Goal: Book appointment/travel/reservation

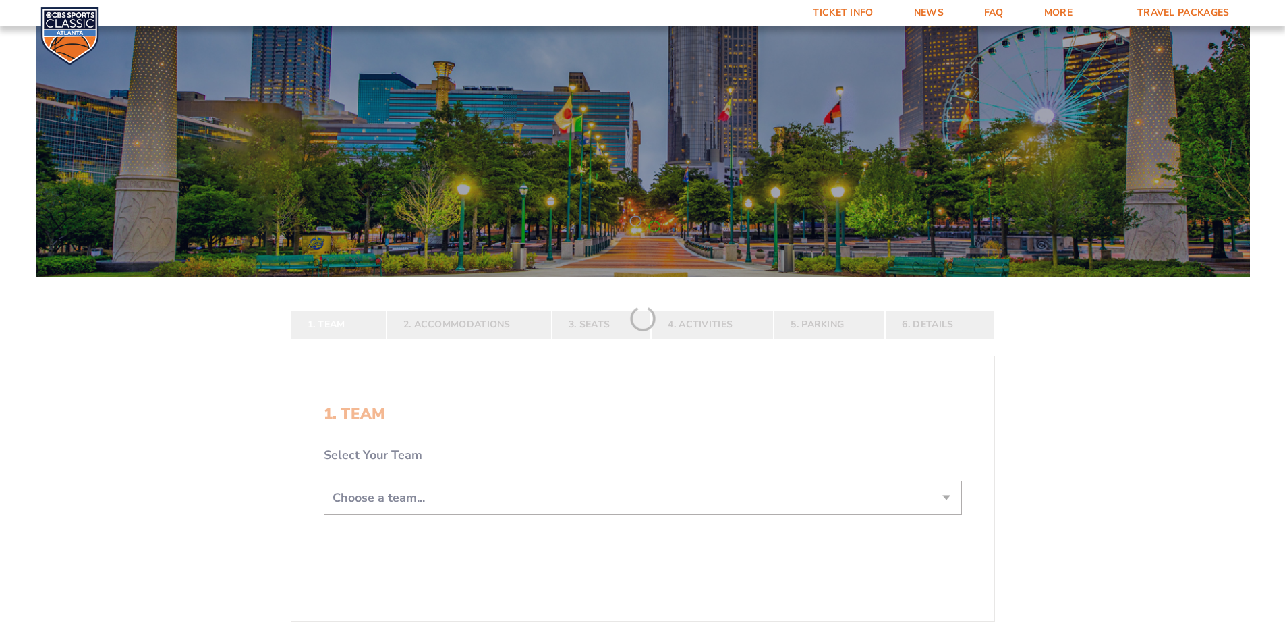
scroll to position [202, 0]
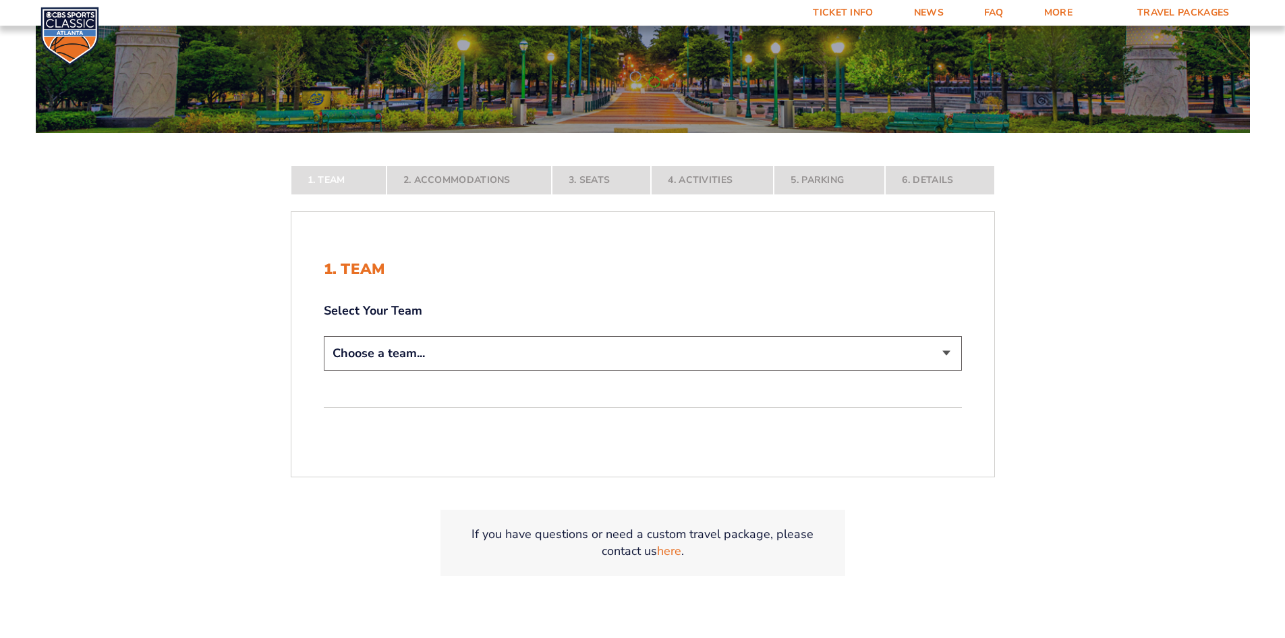
click at [443, 353] on select "Choose a team... [US_STATE] Wildcats [US_STATE] State Buckeyes [US_STATE] Tar H…" at bounding box center [643, 353] width 638 height 34
select select "20108"
click at [324, 370] on select "Choose a team... [US_STATE] Wildcats [US_STATE] State Buckeyes [US_STATE] Tar H…" at bounding box center [643, 353] width 638 height 34
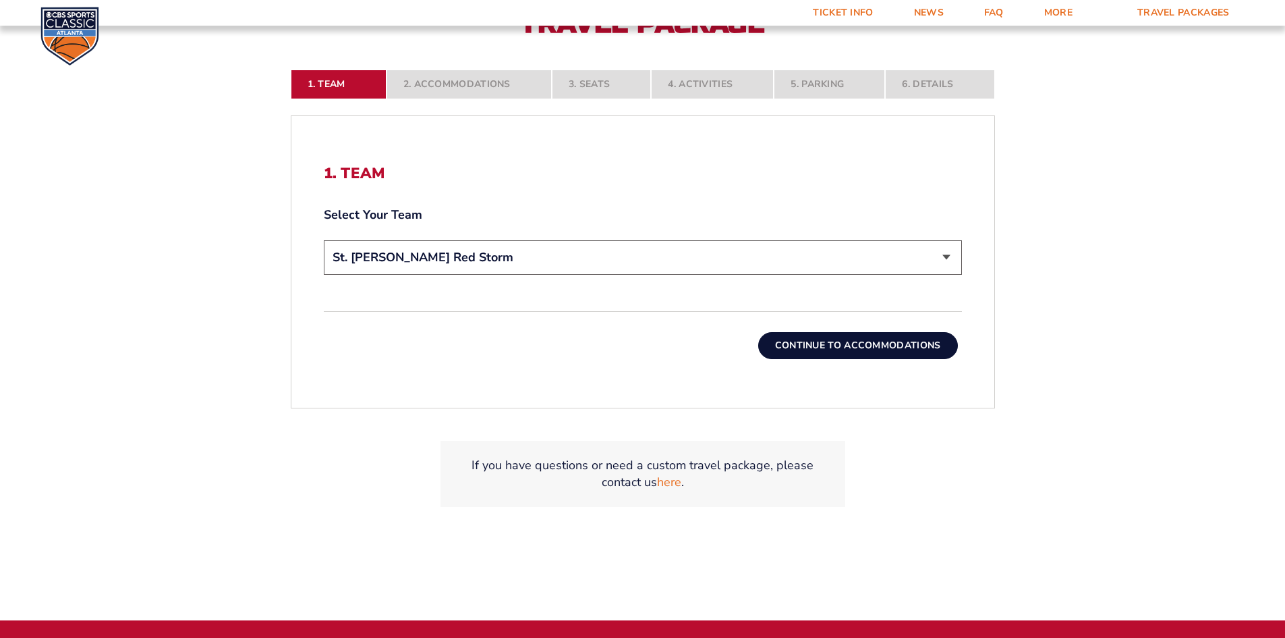
scroll to position [405, 0]
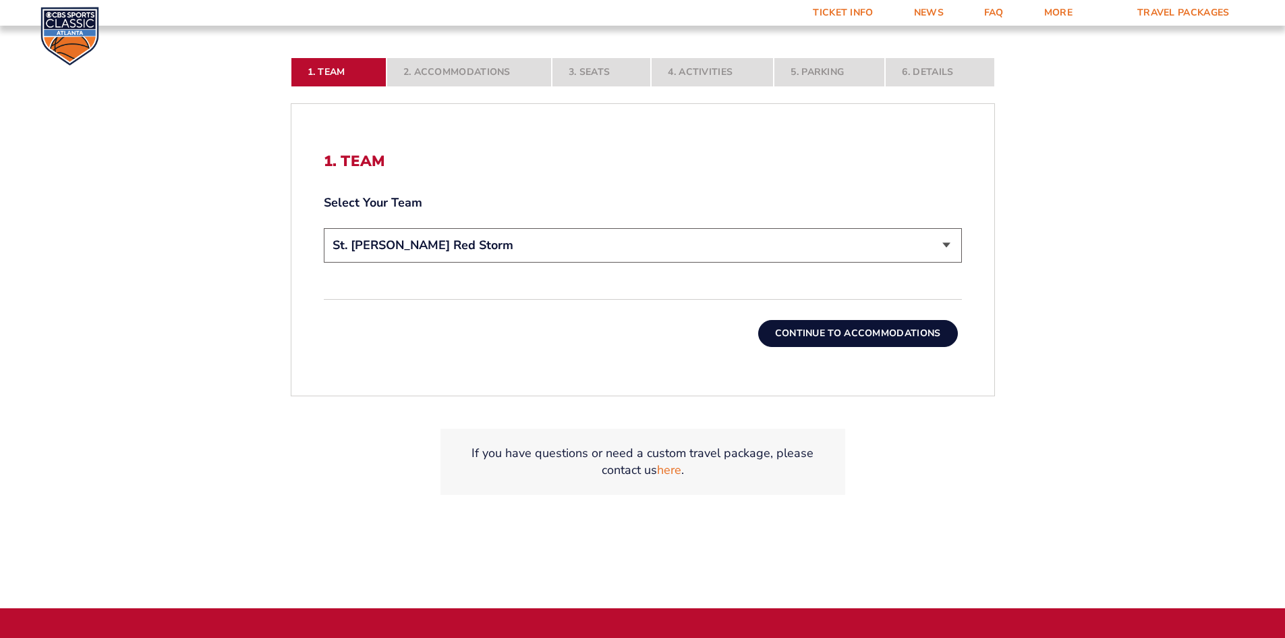
click at [428, 232] on select "Choose a team... [US_STATE] Wildcats [US_STATE] State Buckeyes [US_STATE] Tar H…" at bounding box center [643, 245] width 638 height 34
click at [324, 228] on select "Choose a team... [US_STATE] Wildcats [US_STATE] State Buckeyes [US_STATE] Tar H…" at bounding box center [643, 245] width 638 height 34
click at [816, 338] on button "Continue To Accommodations" at bounding box center [858, 333] width 200 height 27
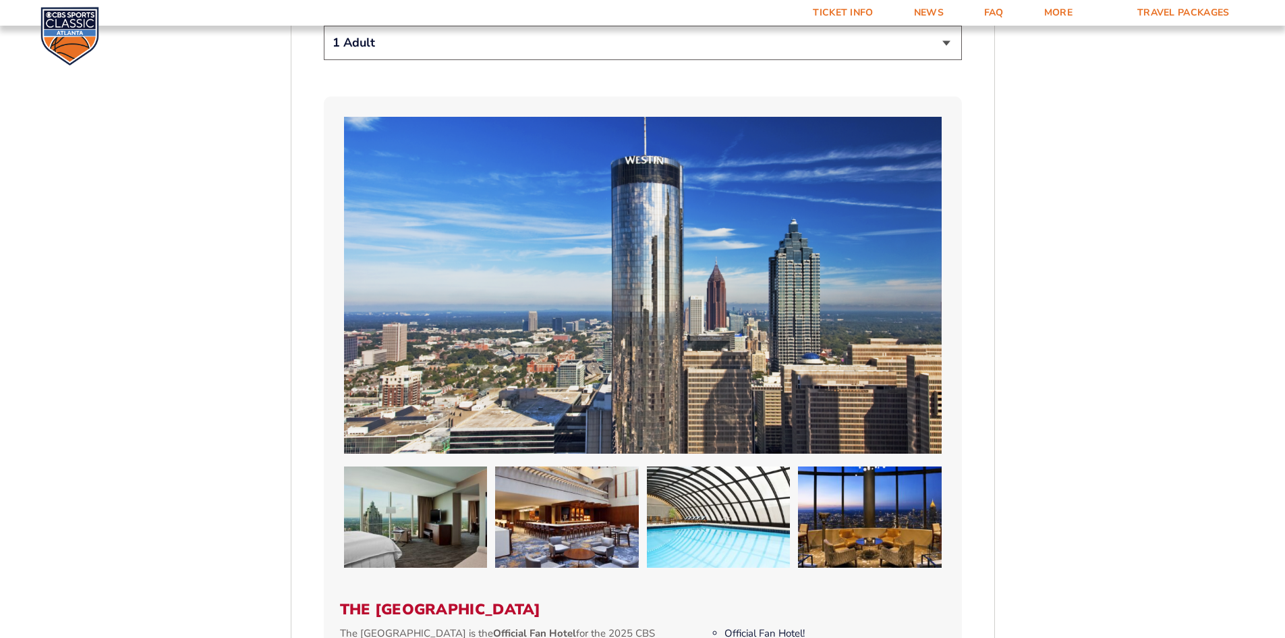
scroll to position [841, 0]
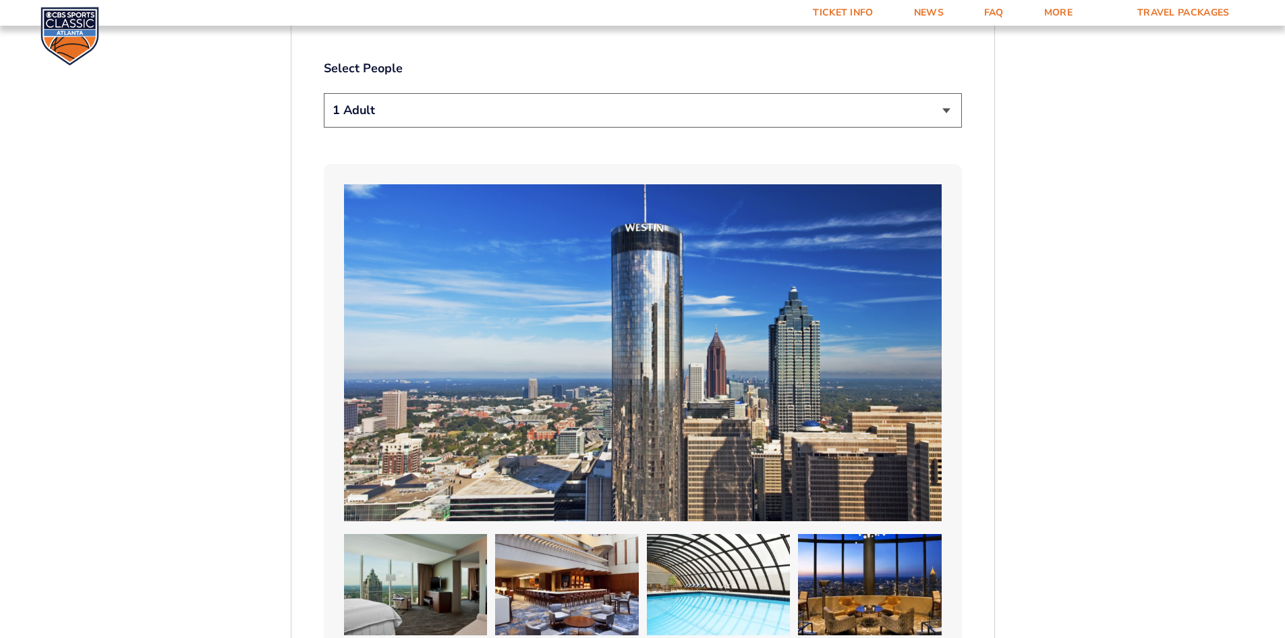
click at [436, 93] on select "1 Adult 2 Adults 3 Adults 4 Adults 2 Adults + 1 Child 2 Adults + 2 Children 2 A…" at bounding box center [643, 110] width 638 height 34
select select "2 Adults"
click at [324, 93] on select "1 Adult 2 Adults 3 Adults 4 Adults 2 Adults + 1 Child 2 Adults + 2 Children 2 A…" at bounding box center [643, 110] width 638 height 34
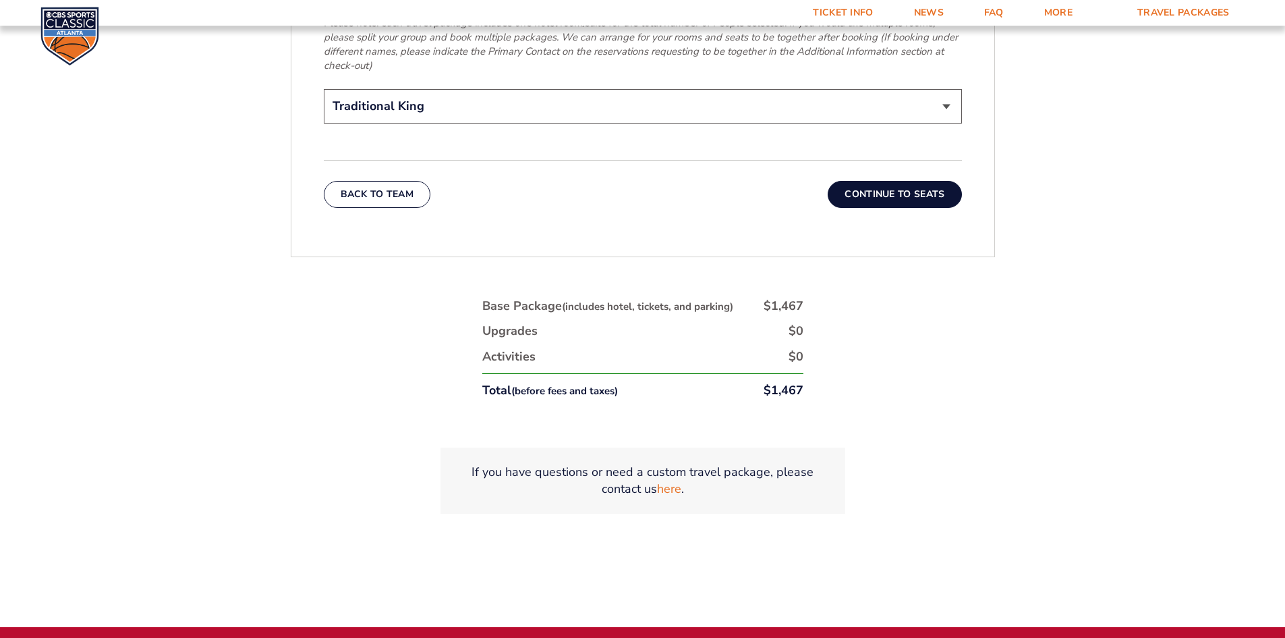
scroll to position [2325, 0]
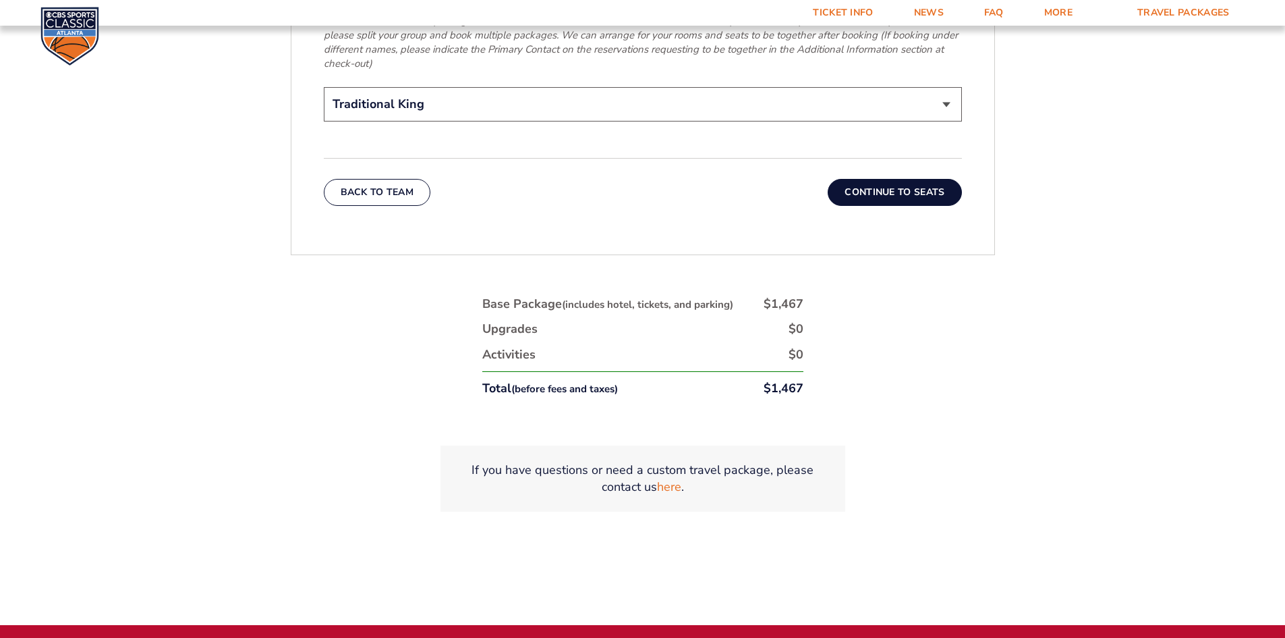
drag, startPoint x: 903, startPoint y: 179, endPoint x: 898, endPoint y: 163, distance: 17.1
click at [897, 179] on button "Continue To Seats" at bounding box center [895, 192] width 134 height 27
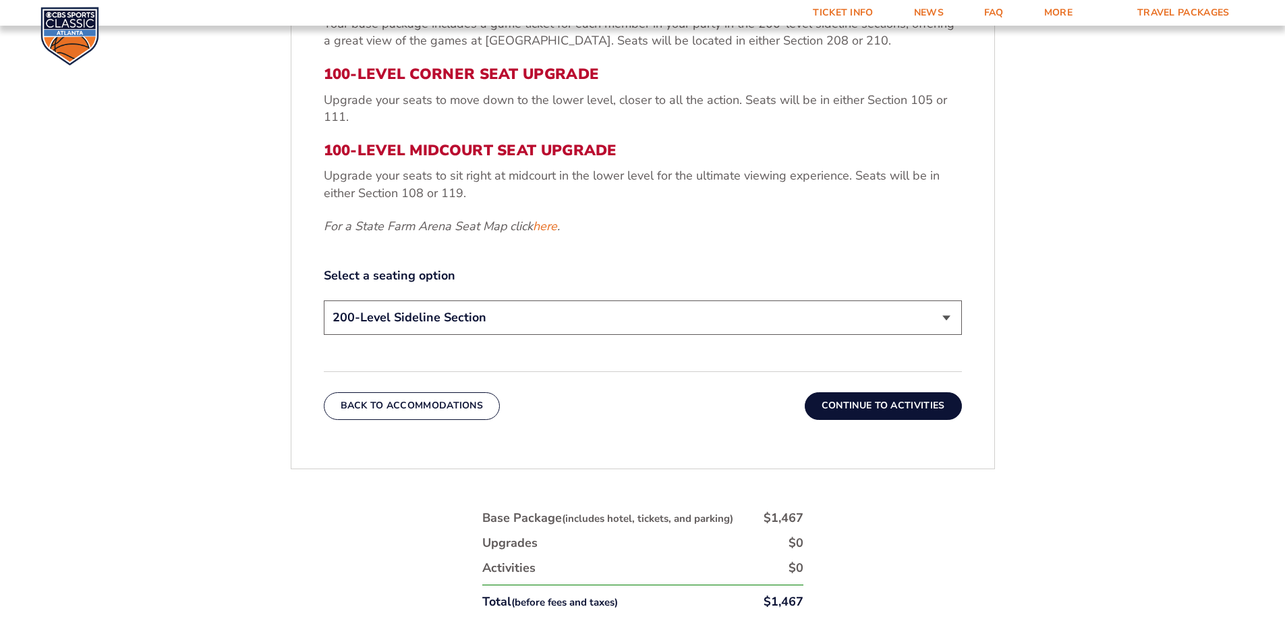
scroll to position [706, 0]
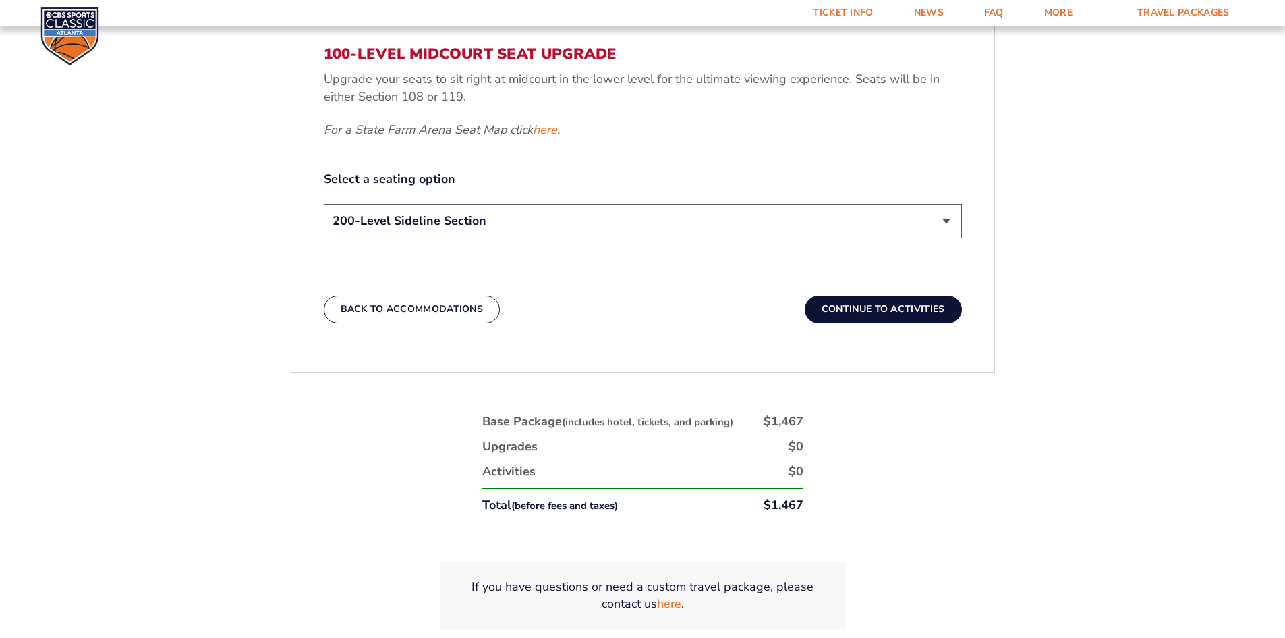
click at [408, 219] on select "200-Level Sideline Section 100-Level Corner Seat Upgrade (+$120 per person) 100…" at bounding box center [643, 221] width 638 height 34
select select "100-Level Corner Seat Upgrade"
click at [324, 204] on select "200-Level Sideline Section 100-Level Corner Seat Upgrade (+$120 per person) 100…" at bounding box center [643, 221] width 638 height 34
click at [840, 303] on button "Continue To Activities" at bounding box center [883, 308] width 157 height 27
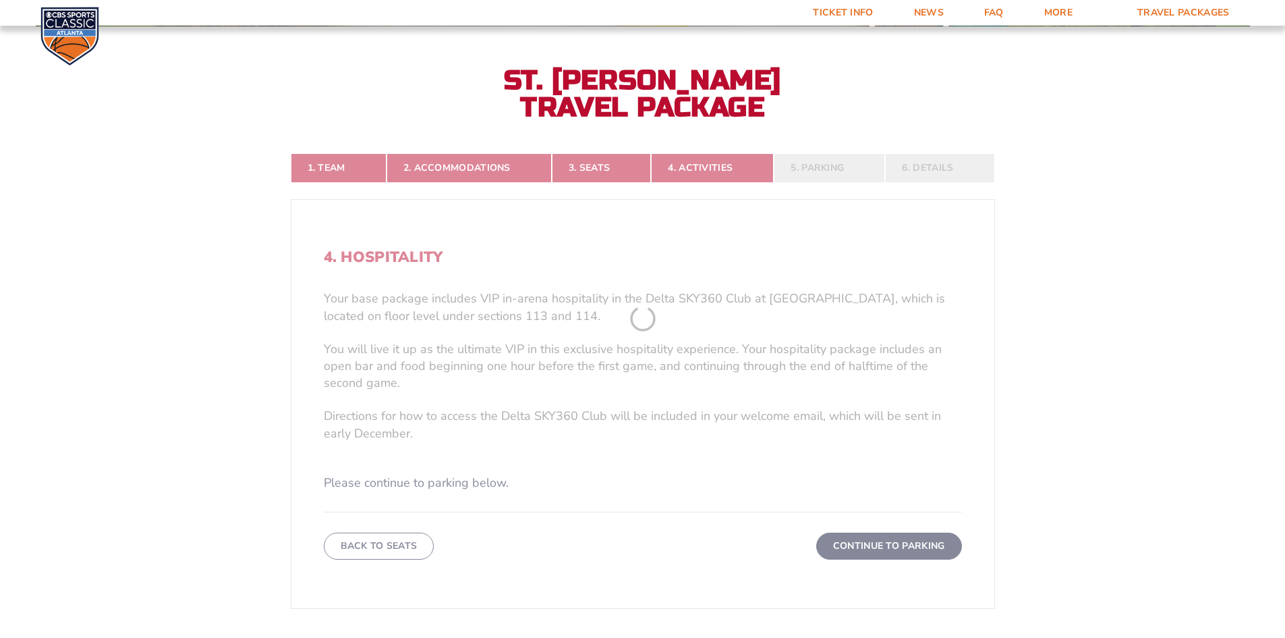
scroll to position [302, 0]
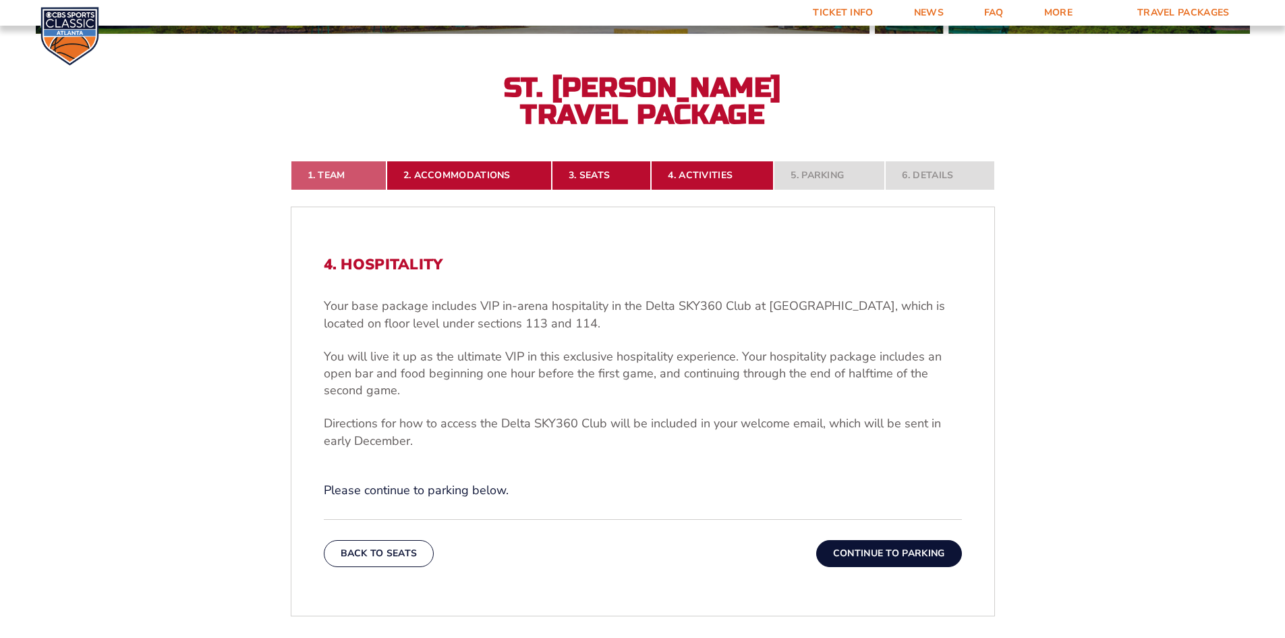
click at [341, 175] on link "1. Team" at bounding box center [339, 176] width 96 height 30
